Goal: Transaction & Acquisition: Purchase product/service

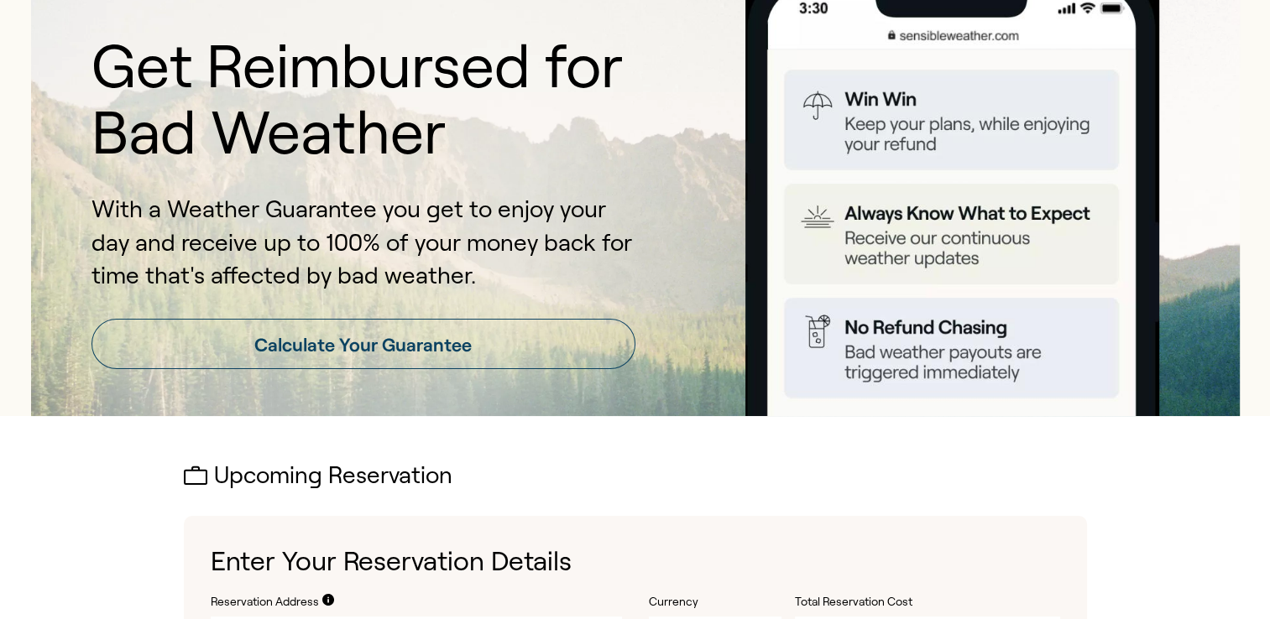
scroll to position [84, 0]
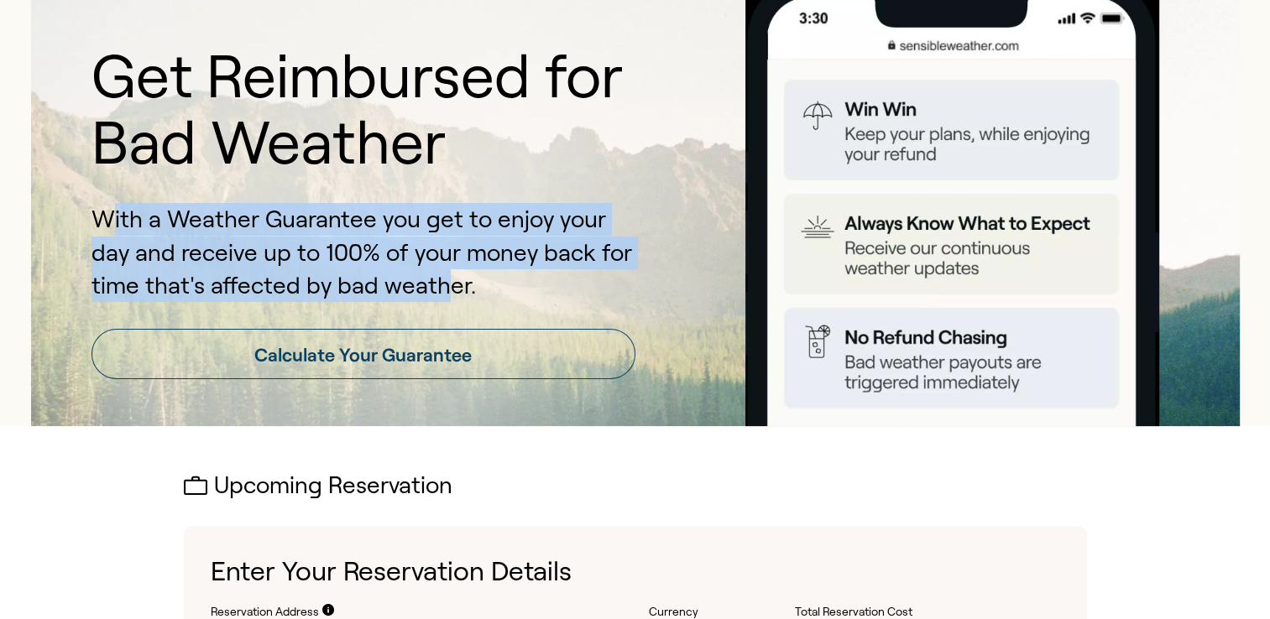
drag, startPoint x: 130, startPoint y: 225, endPoint x: 438, endPoint y: 280, distance: 313.0
click at [438, 280] on p "With a Weather Guarantee you get to enjoy your day and receive up to 100% of yo…" at bounding box center [363, 252] width 544 height 99
click at [437, 280] on p "With a Weather Guarantee you get to enjoy your day and receive up to 100% of yo…" at bounding box center [363, 252] width 544 height 99
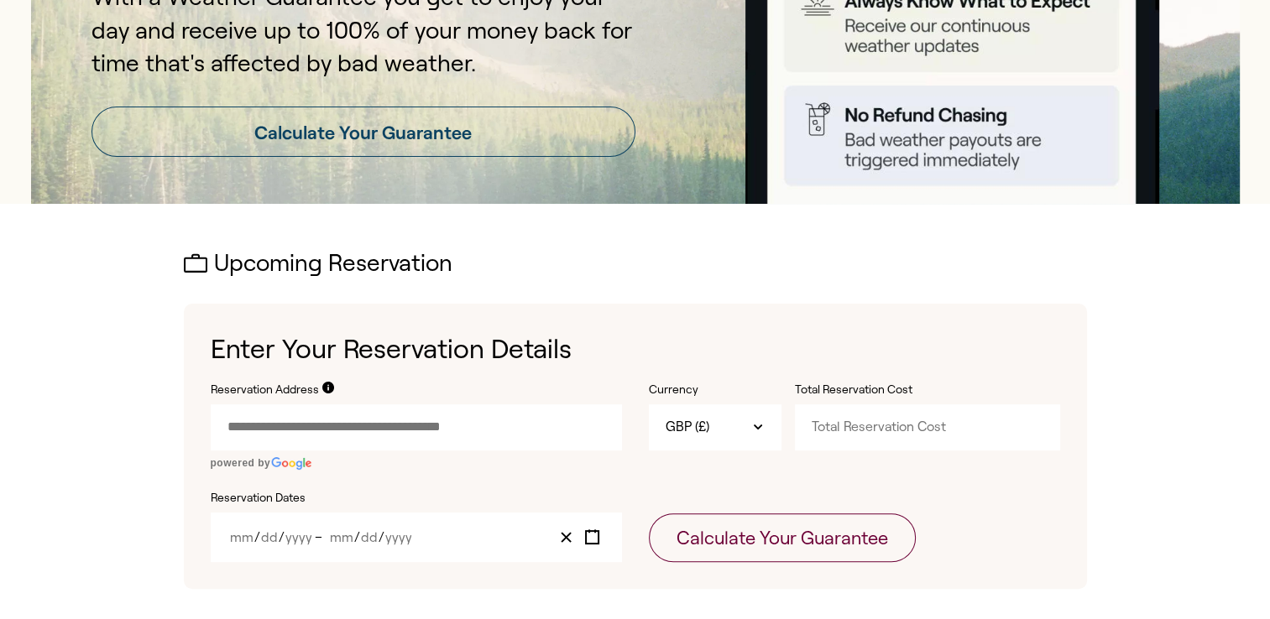
scroll to position [336, 0]
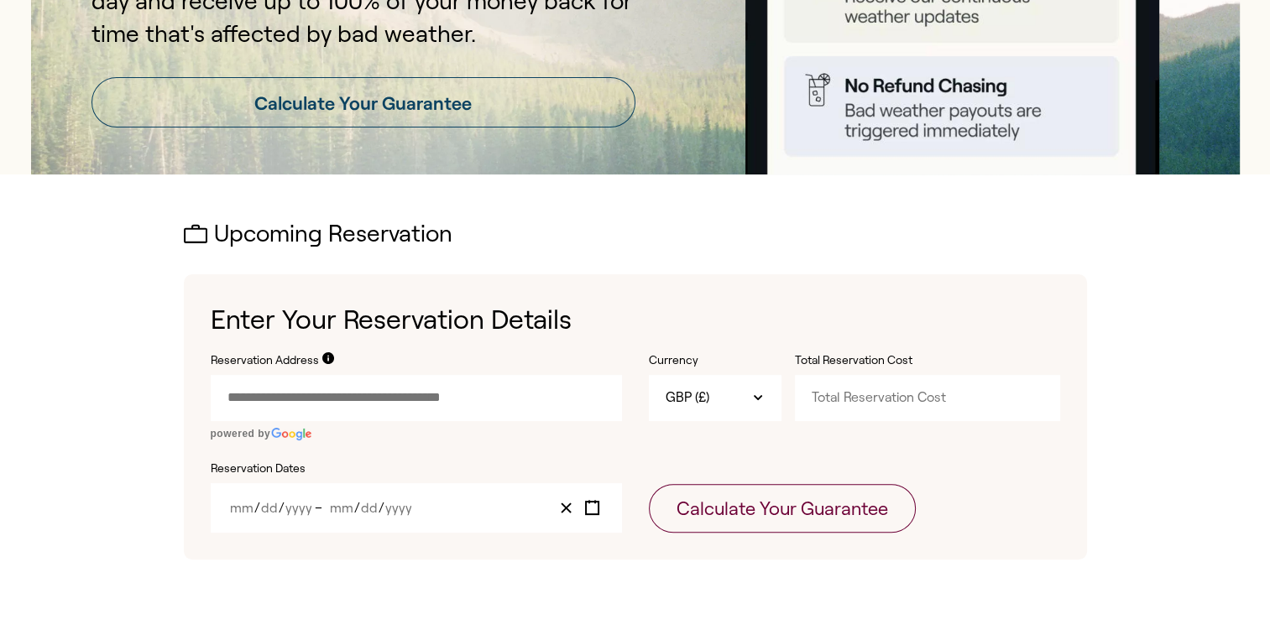
click at [442, 407] on input "Reservation Address" at bounding box center [416, 397] width 411 height 45
click at [472, 392] on input "Reservation Address" at bounding box center [416, 397] width 411 height 45
click at [319, 354] on div "Reservation Address" at bounding box center [416, 363] width 411 height 23
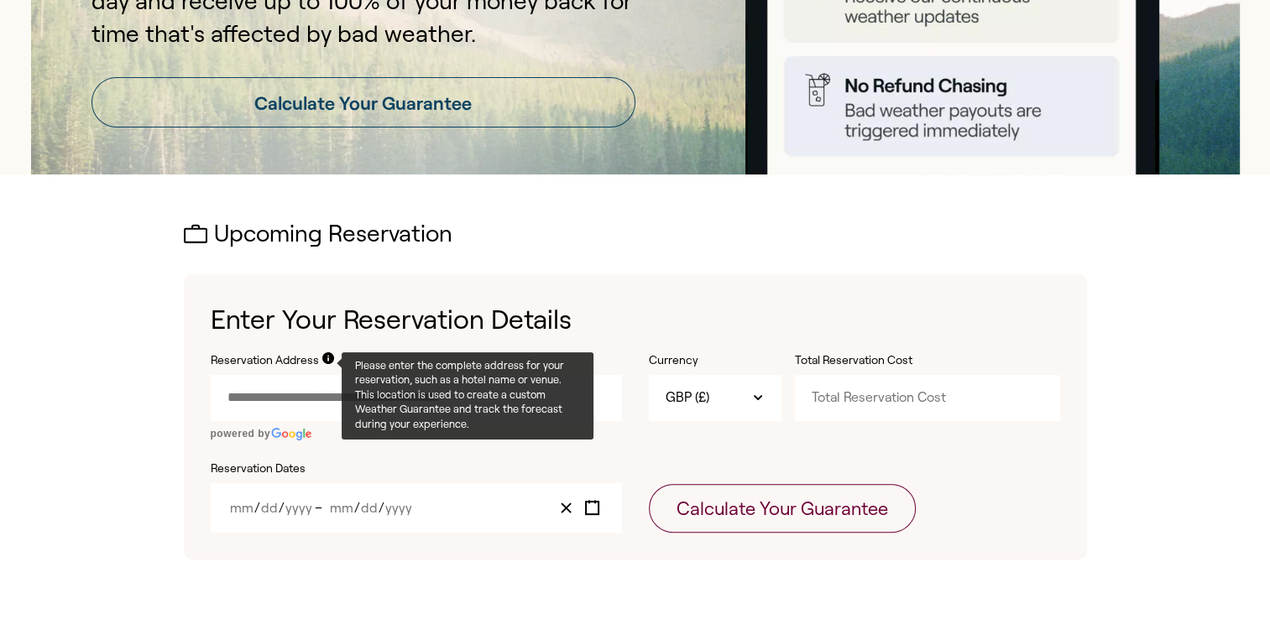
click at [326, 358] on icon at bounding box center [328, 358] width 12 height 12
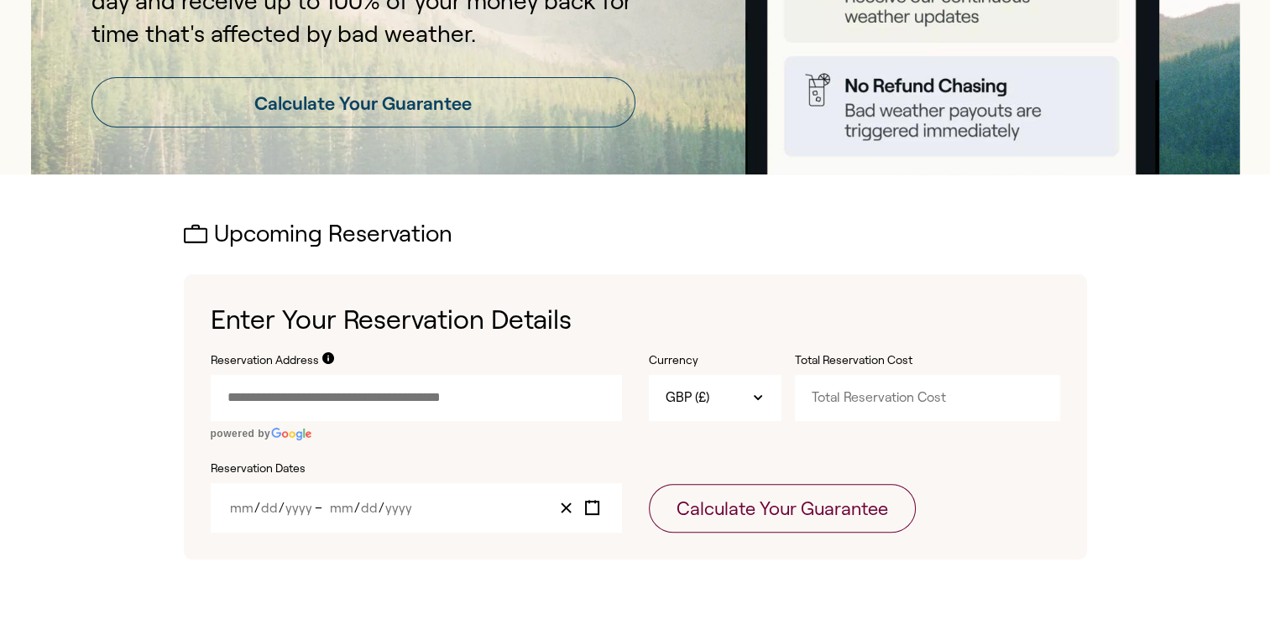
click at [320, 387] on input "Reservation Address" at bounding box center [416, 397] width 411 height 45
drag, startPoint x: 321, startPoint y: 411, endPoint x: 328, endPoint y: 404, distance: 10.1
click at [321, 410] on input "*******" at bounding box center [416, 397] width 411 height 45
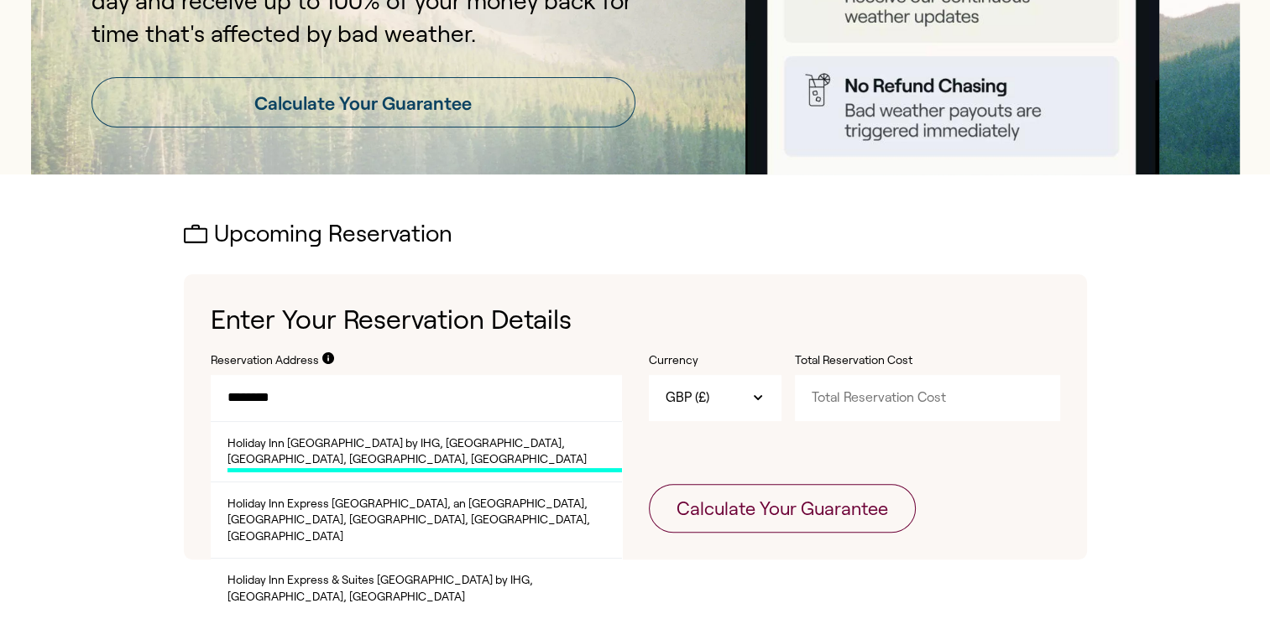
paste input "text"
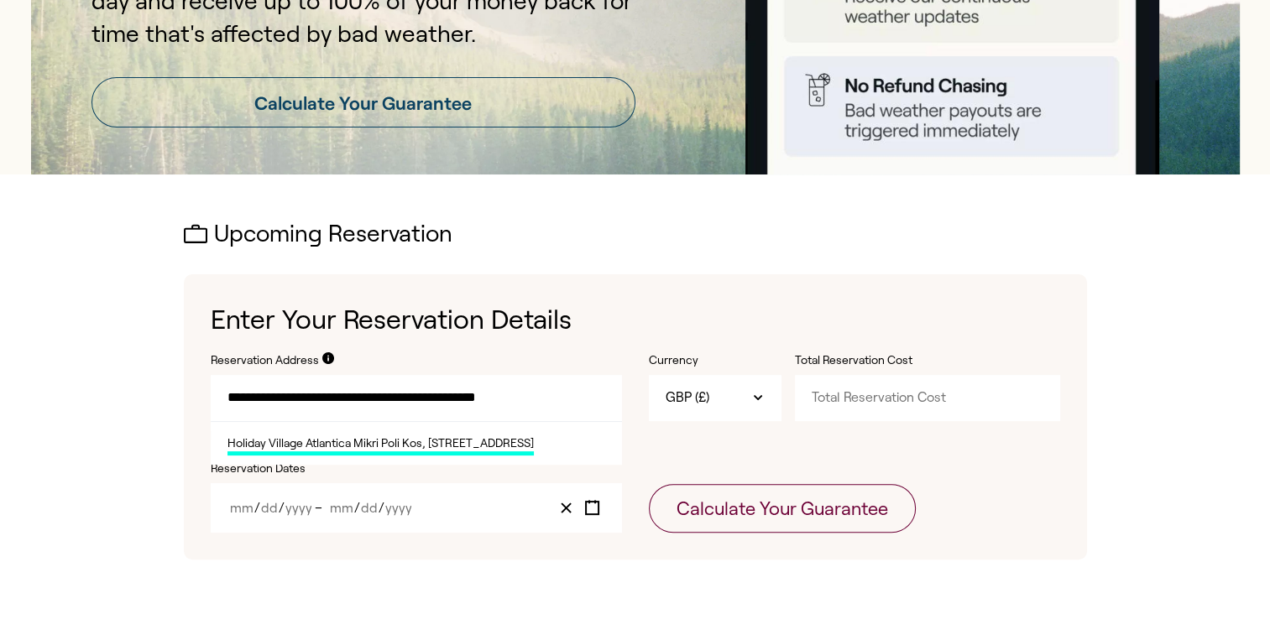
click at [270, 394] on input "**********" at bounding box center [416, 397] width 411 height 45
click at [423, 448] on span "Holiday Village Atlantica Mikri Poli Kos, [STREET_ADDRESS]" at bounding box center [380, 446] width 306 height 21
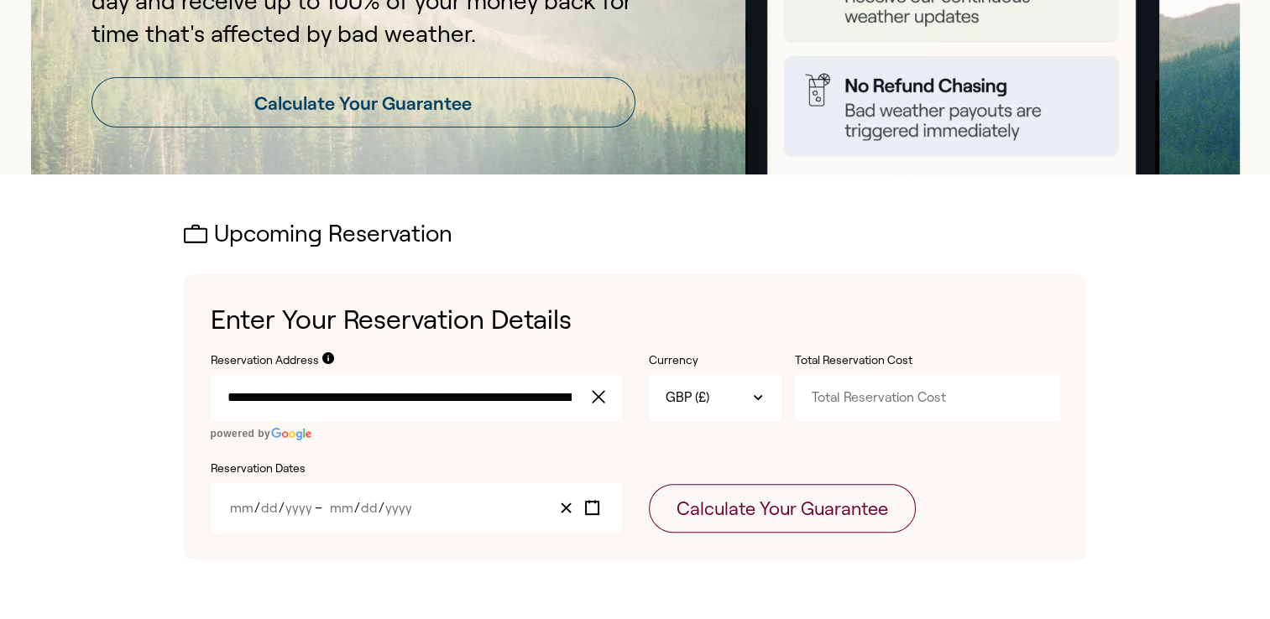
type input "**********"
click at [320, 505] on span "–" at bounding box center [321, 508] width 13 height 14
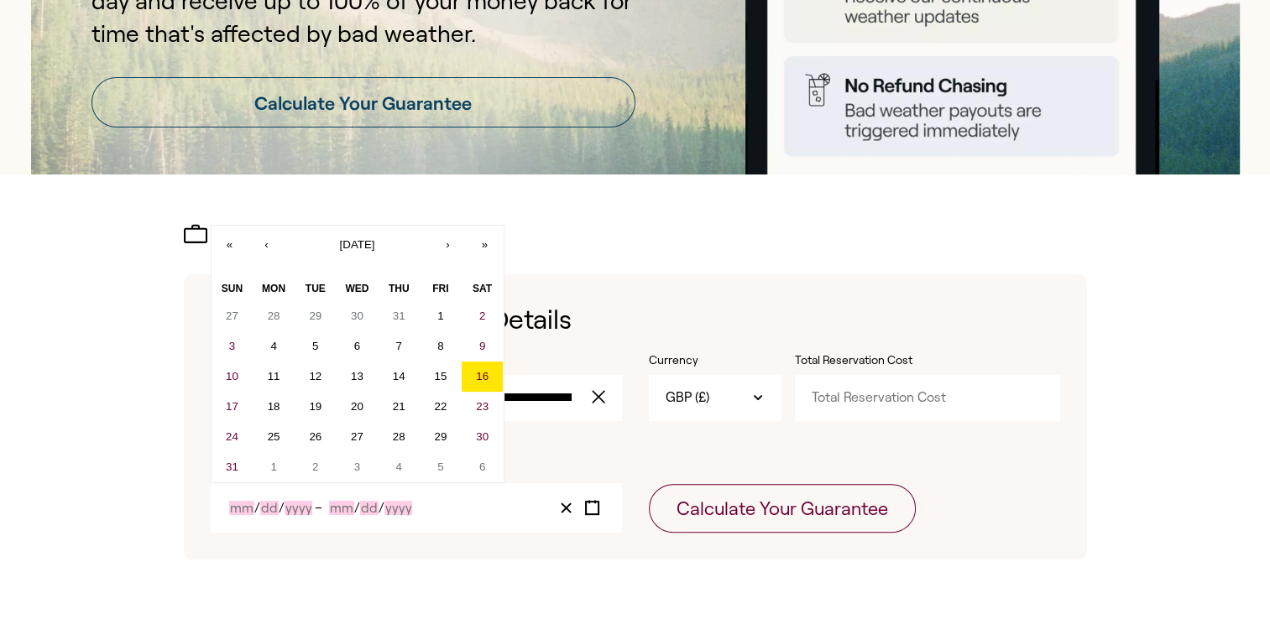
click at [253, 509] on input "Month" at bounding box center [241, 508] width 25 height 14
click at [450, 243] on button "›" at bounding box center [448, 244] width 37 height 37
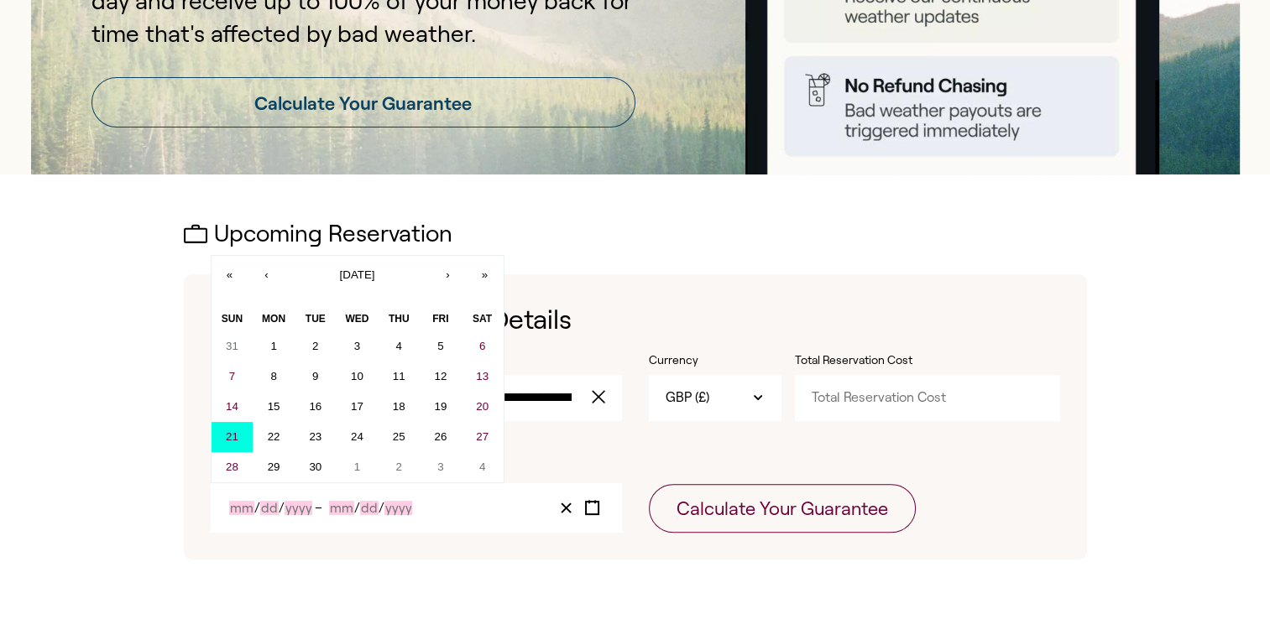
click at [238, 432] on button "21" at bounding box center [232, 437] width 42 height 30
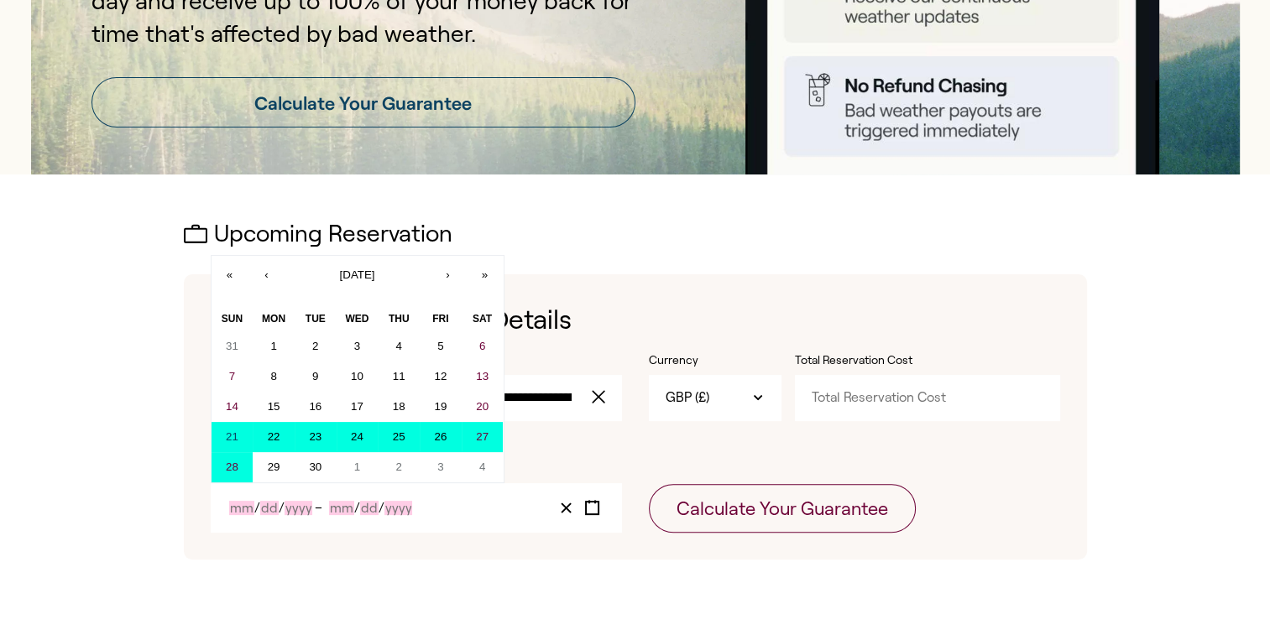
click at [235, 468] on abbr "28" at bounding box center [232, 467] width 13 height 13
type input "9"
type input "21"
type input "2025"
type input "9"
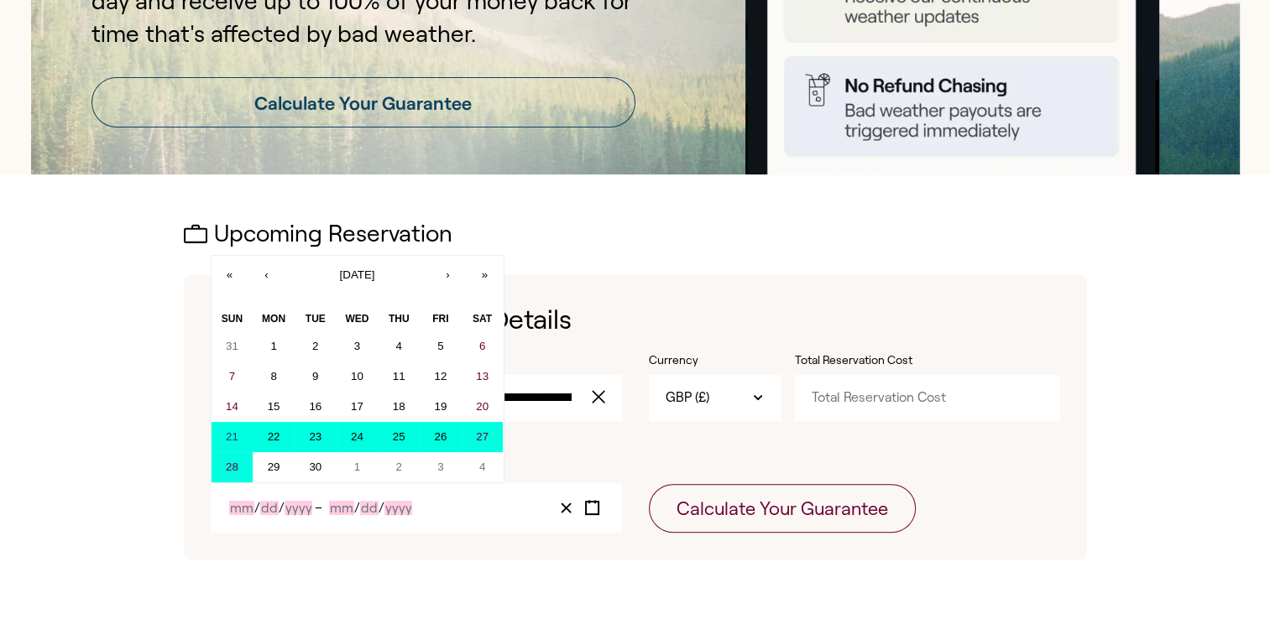
type input "28"
type input "2025"
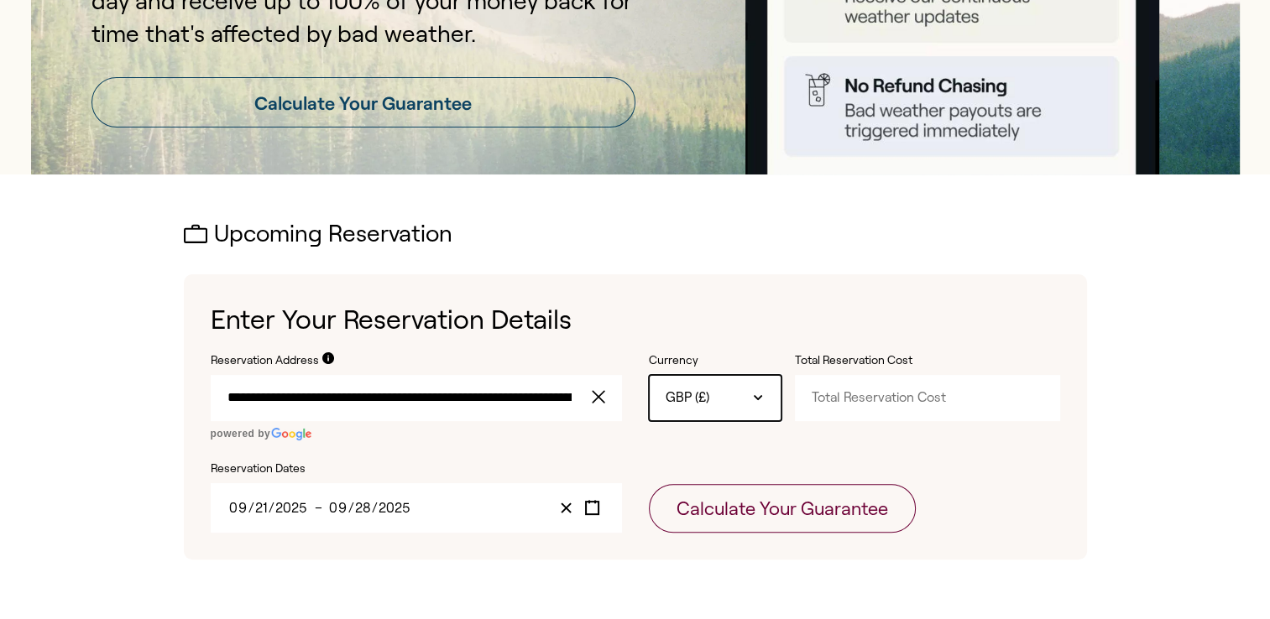
click at [725, 403] on div "GBP (£)" at bounding box center [715, 397] width 133 height 45
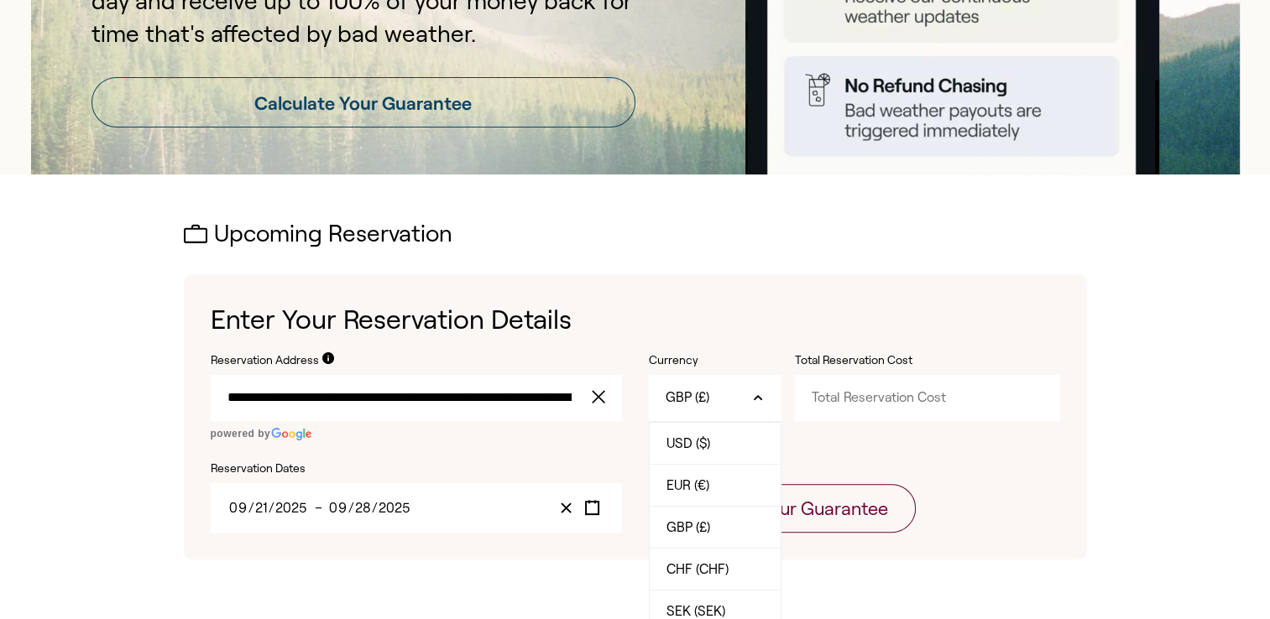
click at [750, 326] on h1 "Enter Your Reservation Details" at bounding box center [635, 320] width 849 height 38
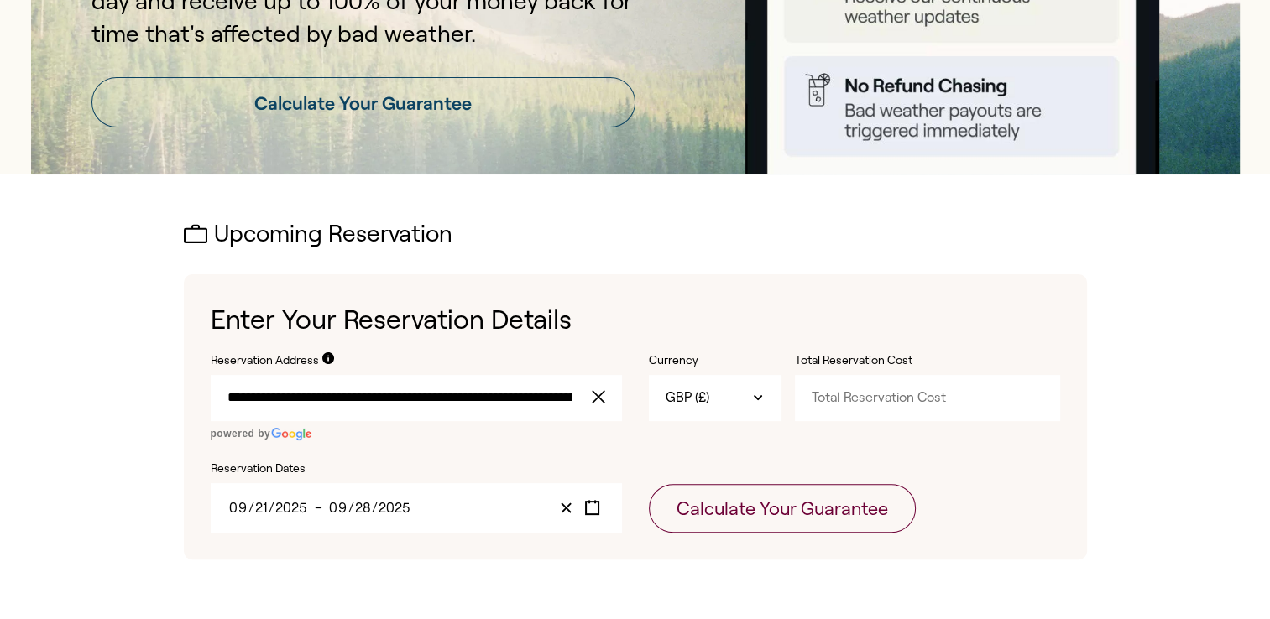
click at [900, 405] on input "Total Reservation Cost" at bounding box center [927, 397] width 265 height 45
paste input "4307.56"
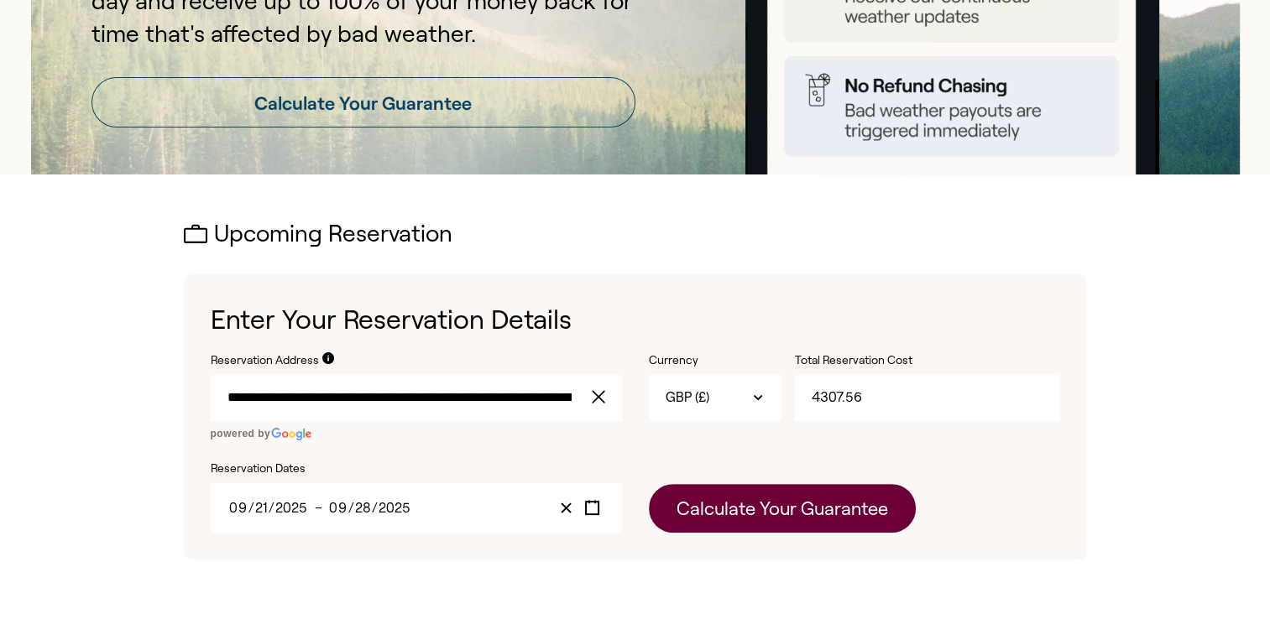
type input "4307.56"
click at [726, 500] on button "Calculate Your Guarantee" at bounding box center [782, 508] width 267 height 49
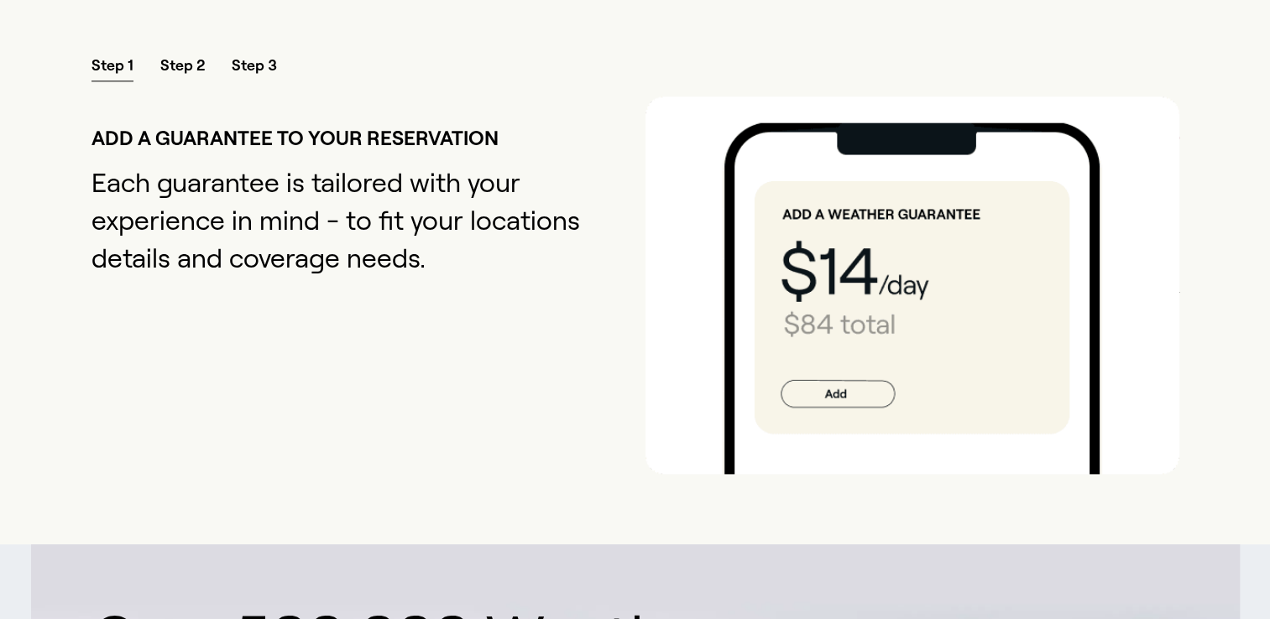
scroll to position [1930, 0]
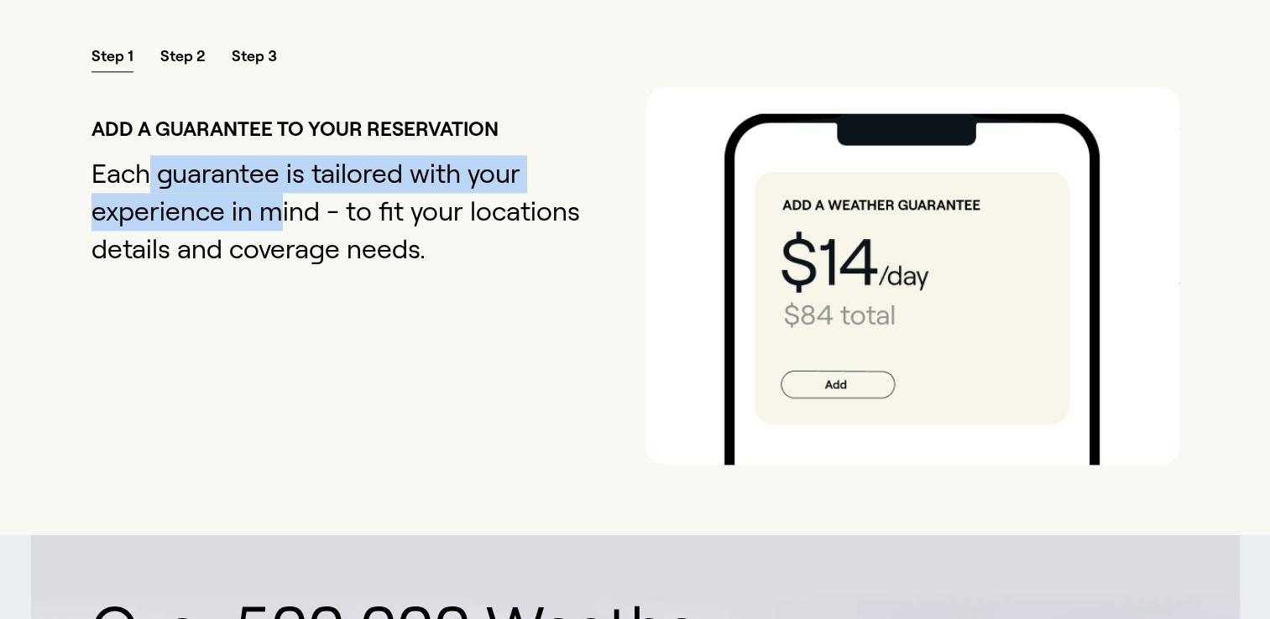
drag, startPoint x: 144, startPoint y: 196, endPoint x: 281, endPoint y: 263, distance: 152.0
click at [281, 263] on p "Each guarantee is tailored with your experience in mind - to fit your locations…" at bounding box center [358, 211] width 534 height 112
click at [281, 264] on p "Each guarantee is tailored with your experience in mind - to fit your locations…" at bounding box center [358, 211] width 534 height 112
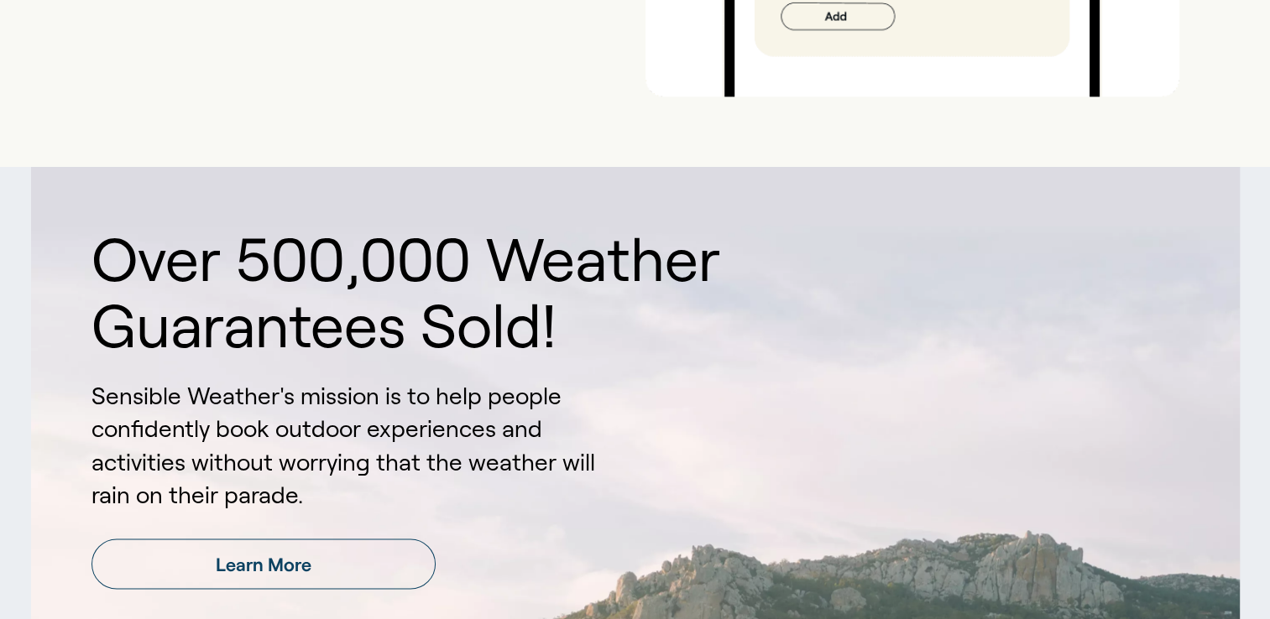
scroll to position [2602, 0]
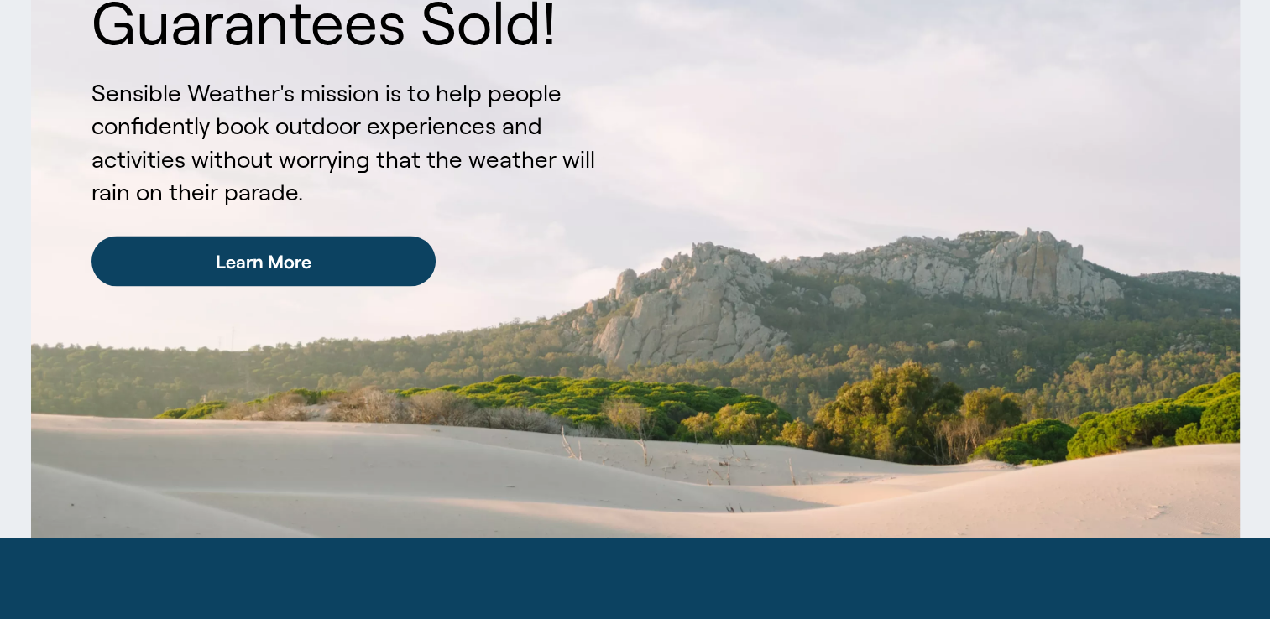
click at [256, 286] on link "Learn More" at bounding box center [263, 261] width 345 height 50
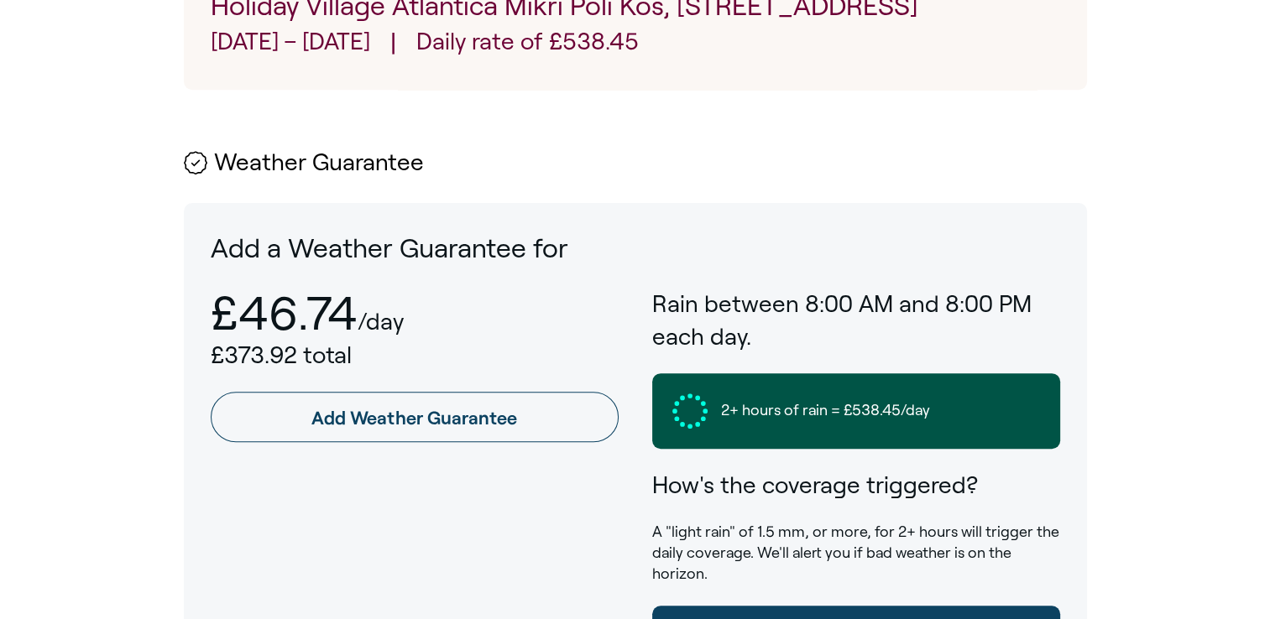
scroll to position [755, 0]
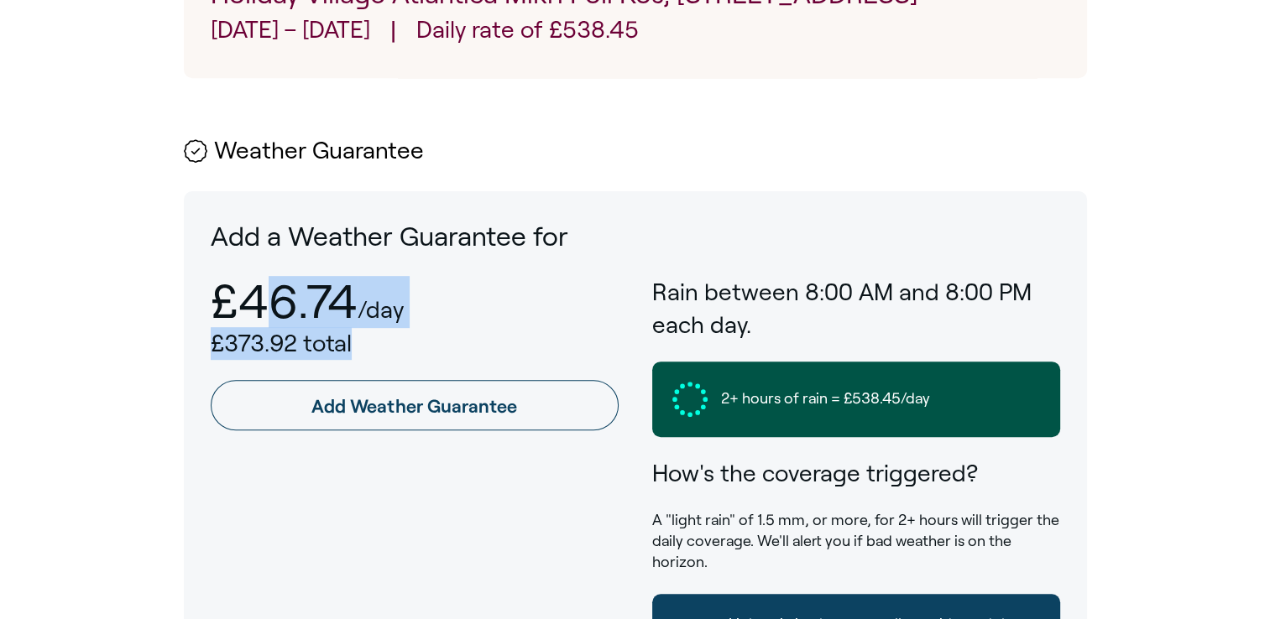
drag, startPoint x: 340, startPoint y: 373, endPoint x: 252, endPoint y: 310, distance: 108.3
click at [252, 310] on div "Add a Weather Guarantee for £46.74 /day £373.92 total Add Weather Guarantee Rai…" at bounding box center [635, 457] width 849 height 479
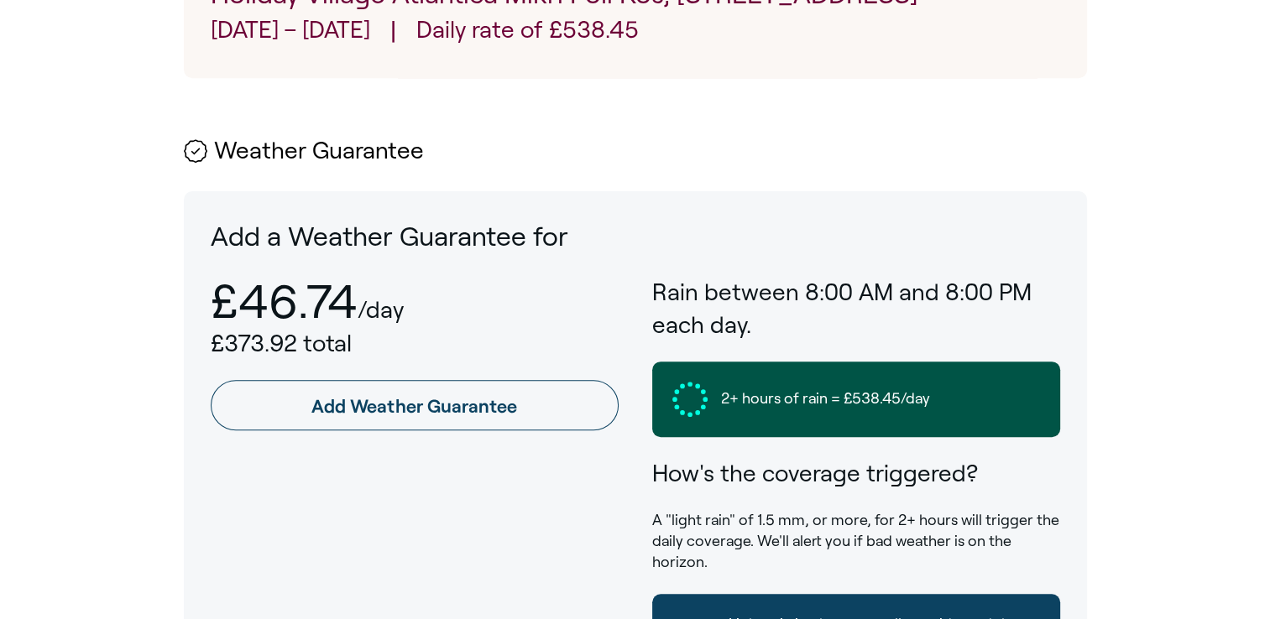
drag, startPoint x: 252, startPoint y: 310, endPoint x: 207, endPoint y: 307, distance: 44.6
click at [207, 307] on div "Add a Weather Guarantee for £46.74 /day £373.92 total Add Weather Guarantee Rai…" at bounding box center [635, 457] width 903 height 533
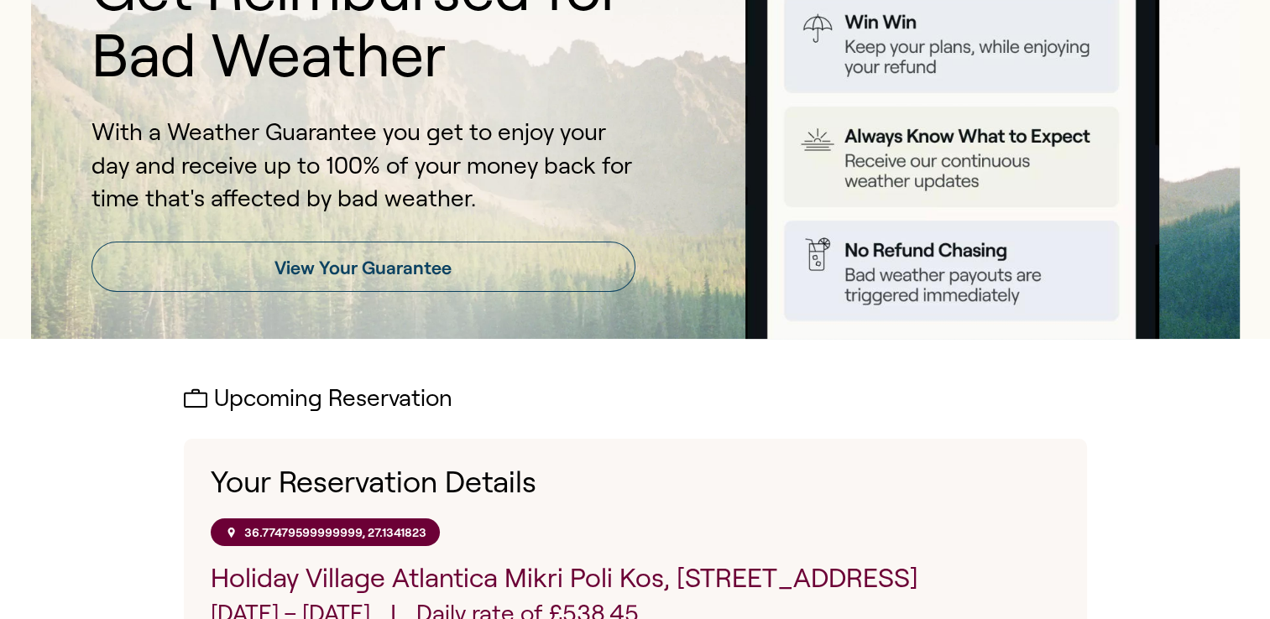
scroll to position [168, 0]
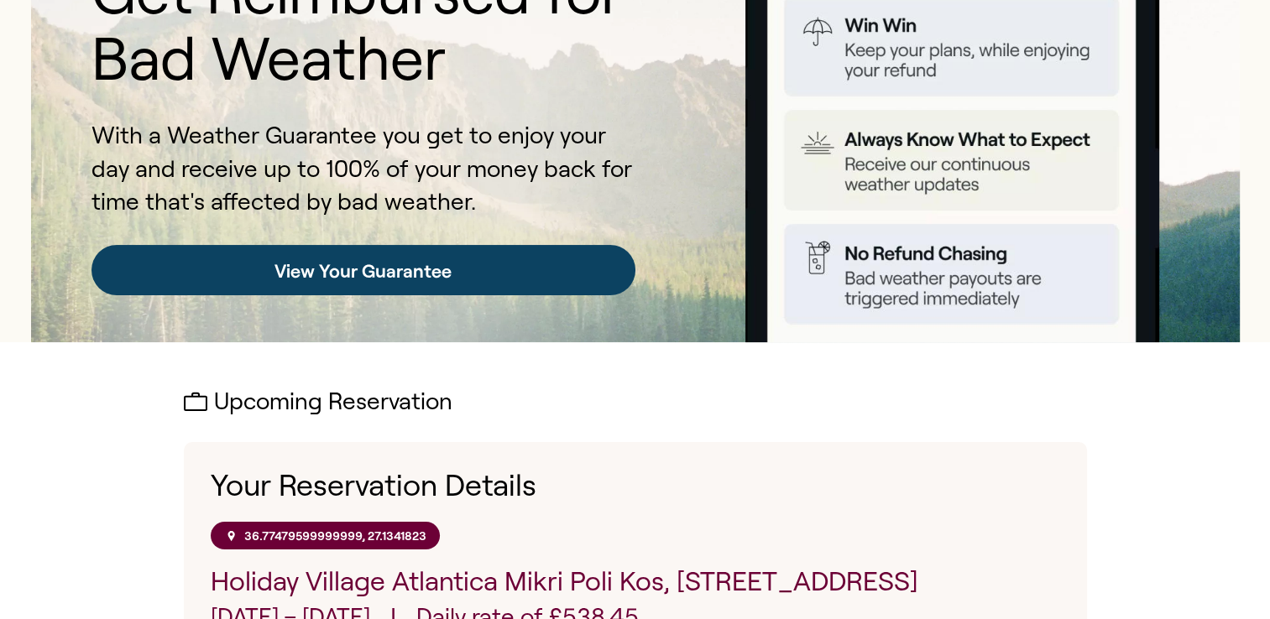
click at [417, 279] on link "View Your Guarantee" at bounding box center [363, 270] width 544 height 50
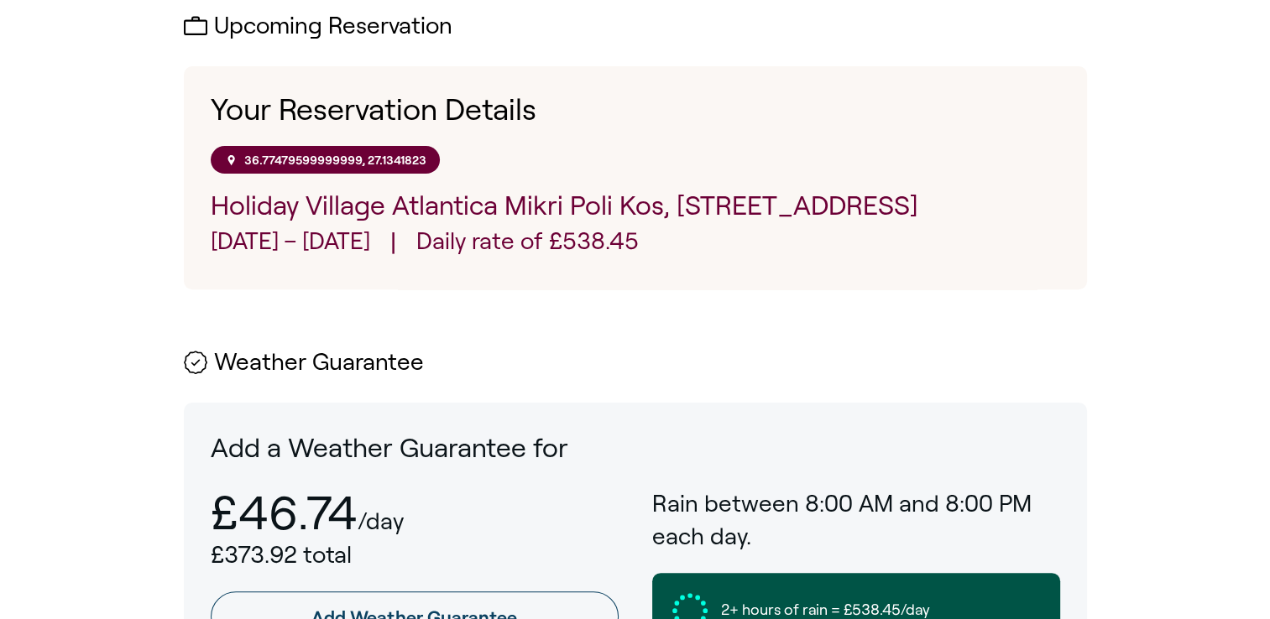
scroll to position [557, 0]
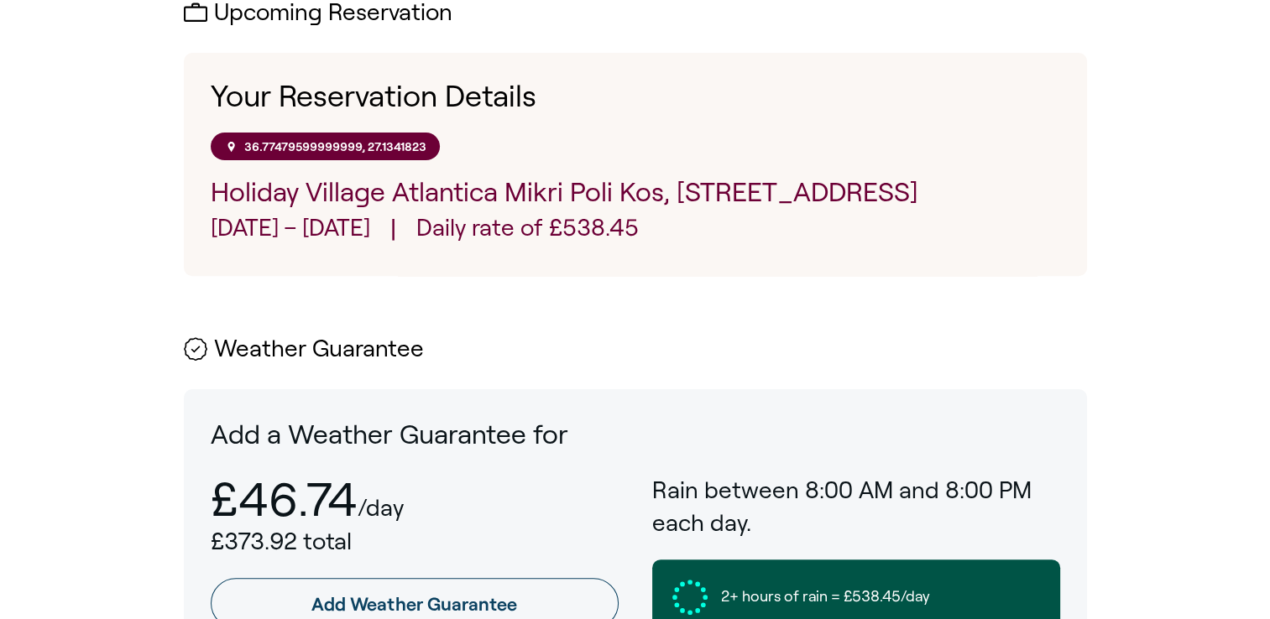
drag, startPoint x: 550, startPoint y: 257, endPoint x: 420, endPoint y: 227, distance: 132.5
click at [420, 227] on div "36.77479599999999, 27.1341823 [GEOGRAPHIC_DATA], 28is Oktovriou, [GEOGRAPHIC_DA…" at bounding box center [635, 191] width 849 height 117
drag, startPoint x: 420, startPoint y: 227, endPoint x: 385, endPoint y: 201, distance: 43.8
click at [384, 201] on p "Holiday Village Atlantica Mikri Poli Kos, [STREET_ADDRESS]" at bounding box center [635, 193] width 849 height 38
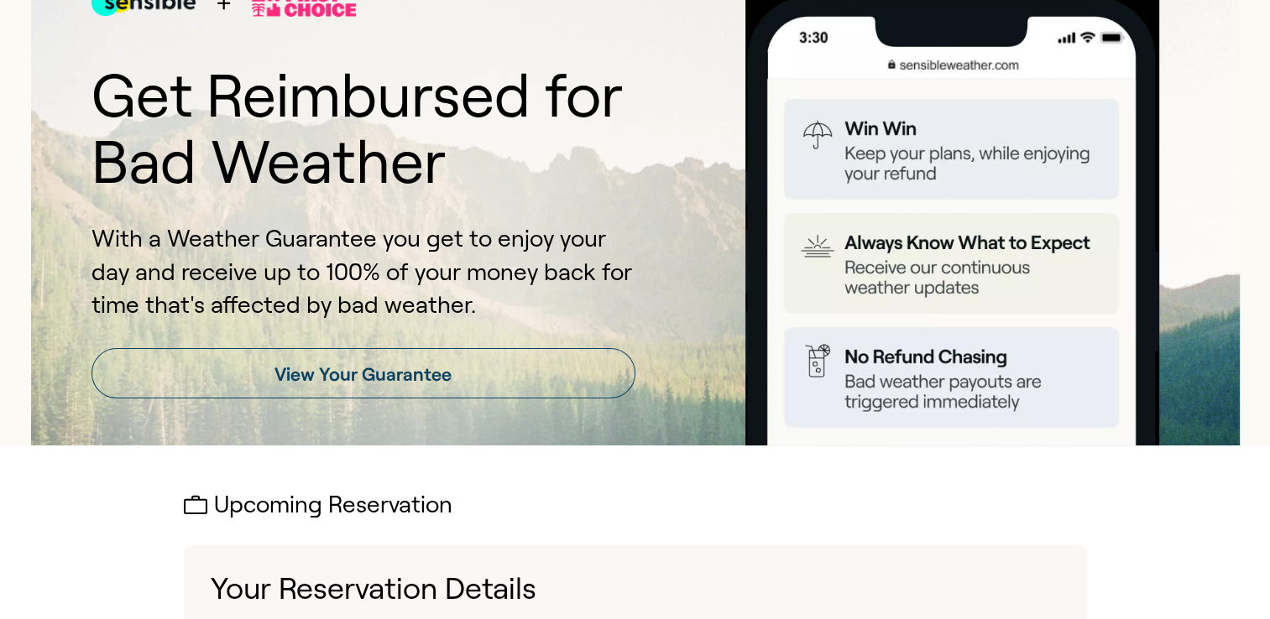
scroll to position [0, 0]
